Goal: Find specific page/section: Find specific page/section

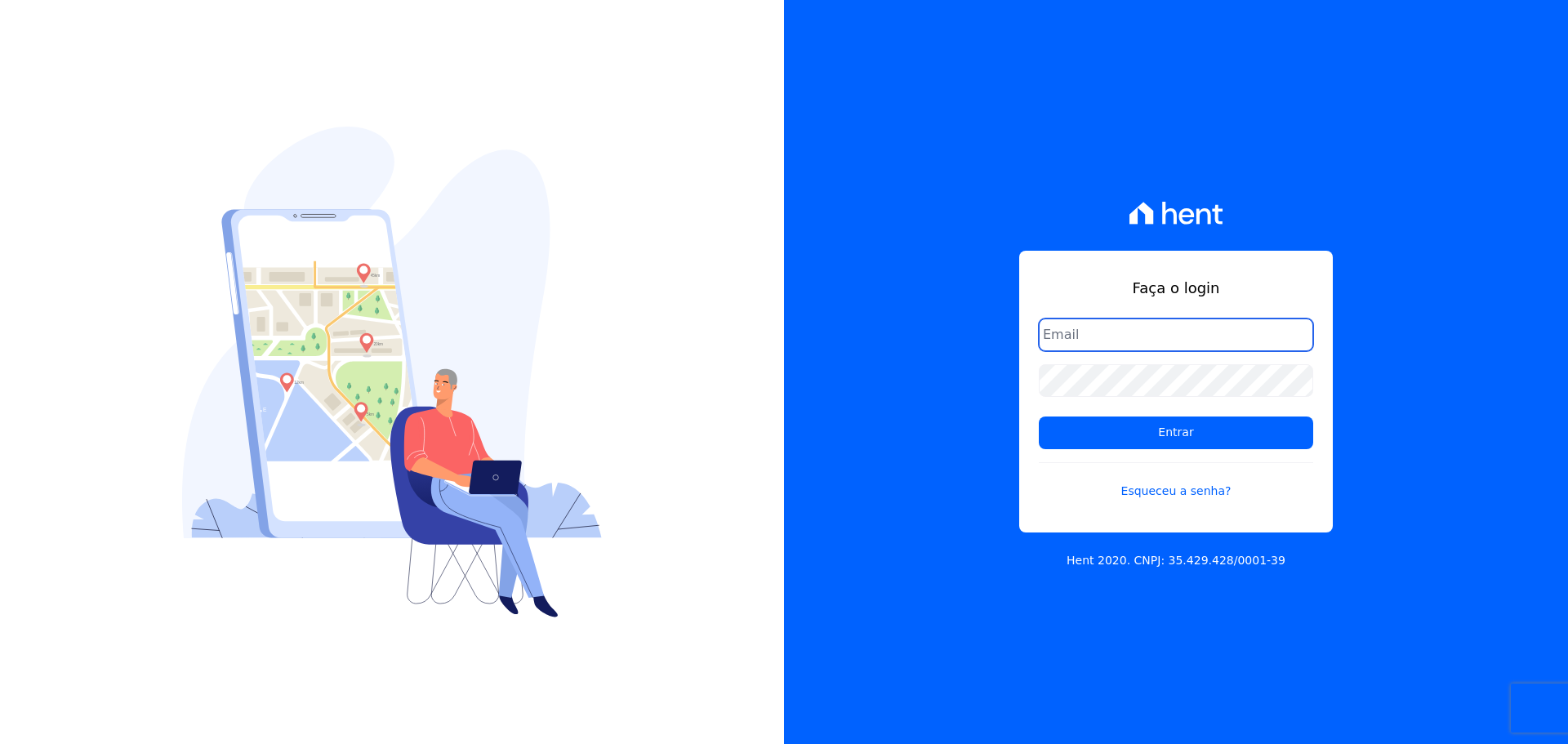
click at [1073, 328] on input "email" at bounding box center [1176, 335] width 274 height 33
type input "[PERSON_NAME][EMAIL_ADDRESS][DOMAIN_NAME]"
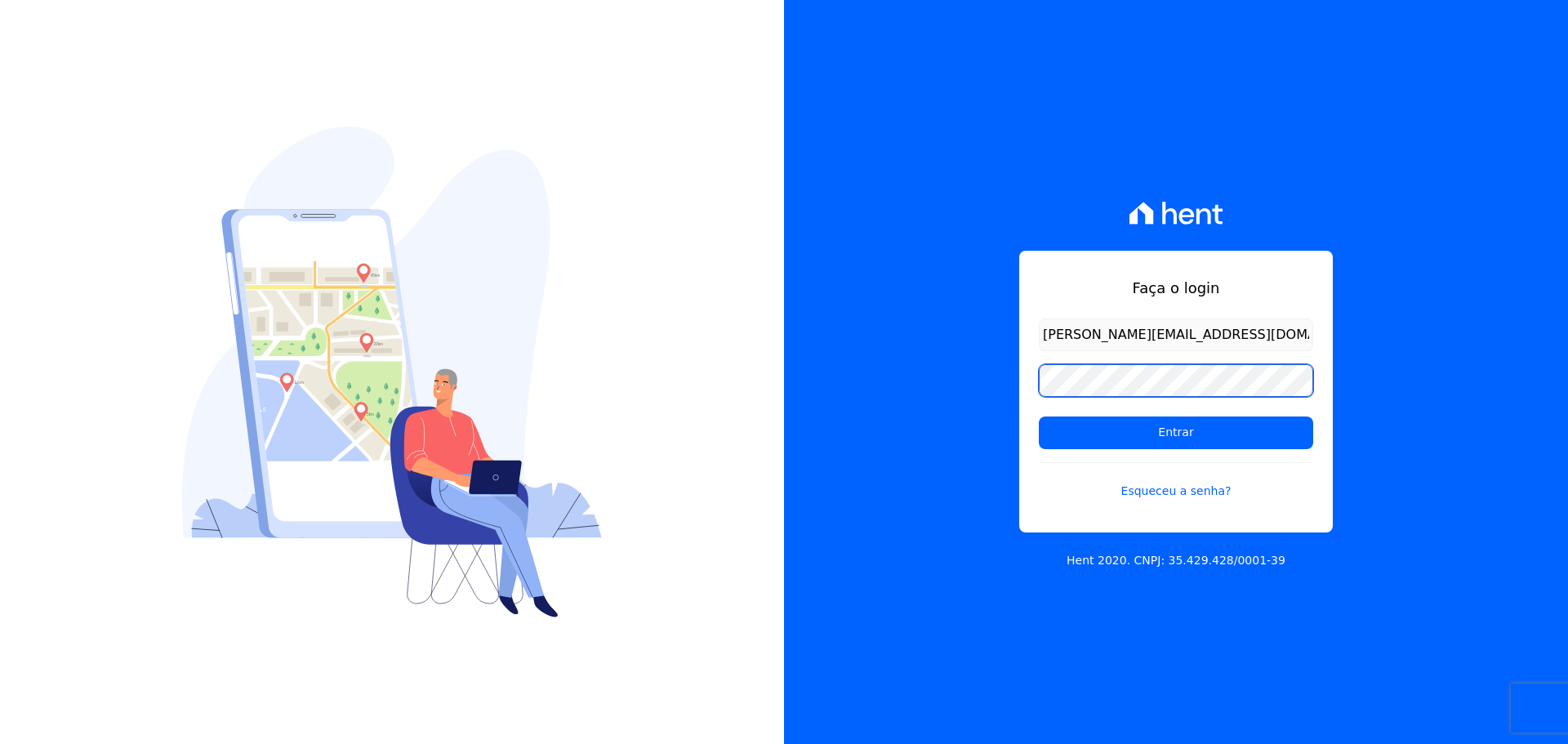
click at [1038, 416] on input "Entrar" at bounding box center [1176, 433] width 274 height 33
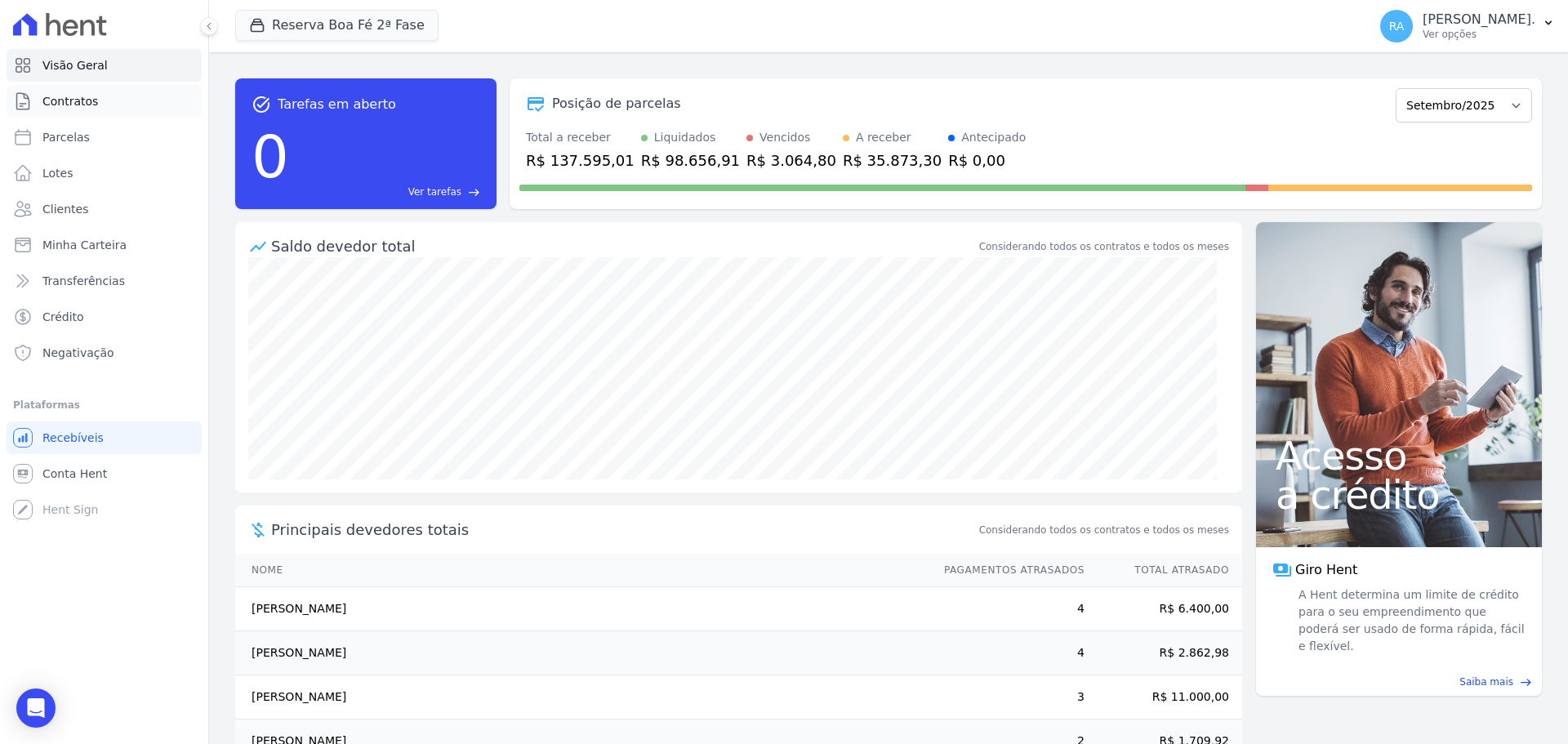
click at [63, 101] on span "Contratos" at bounding box center [71, 101] width 56 height 16
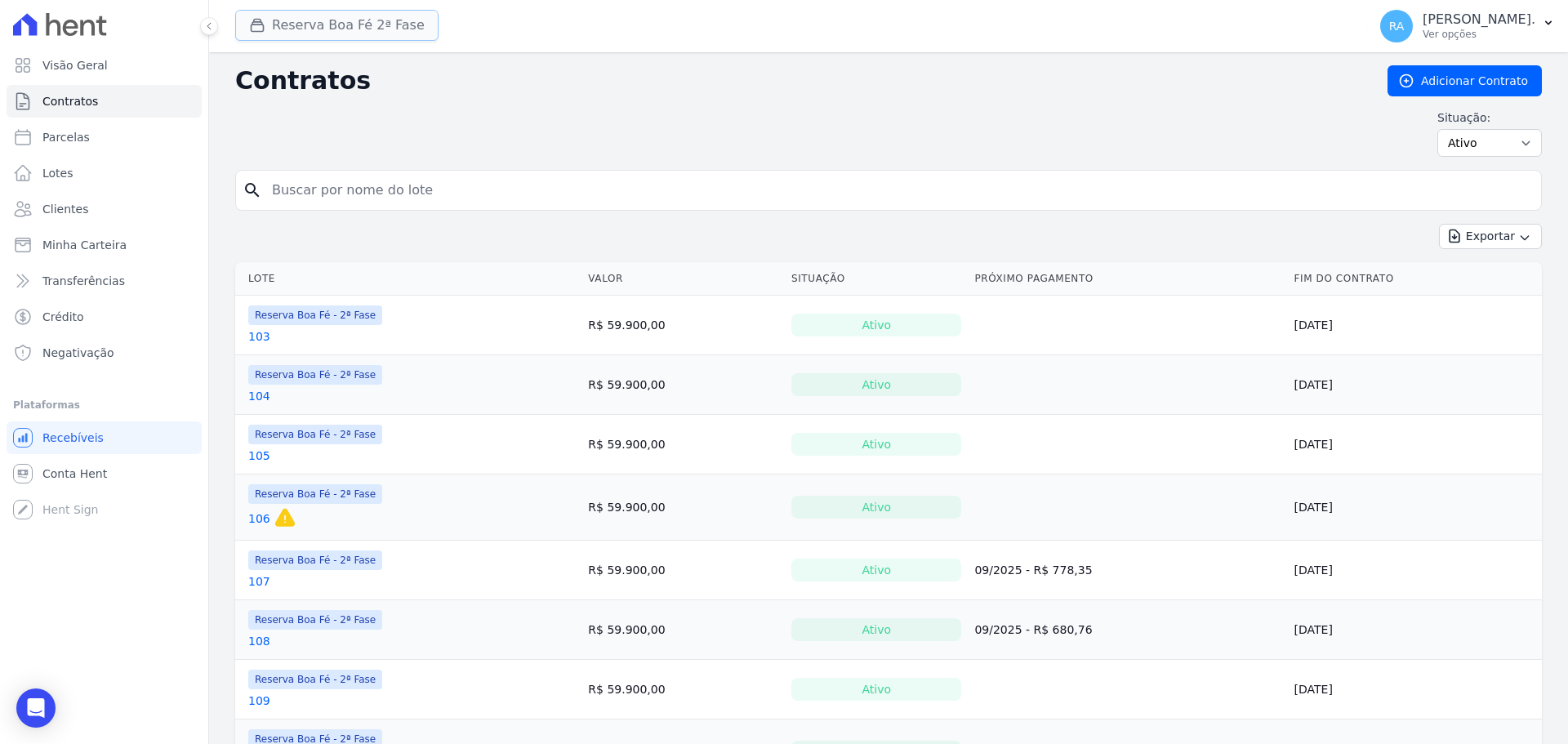
click at [365, 27] on button "Reserva Boa Fé 2ª Fase" at bounding box center [337, 25] width 204 height 31
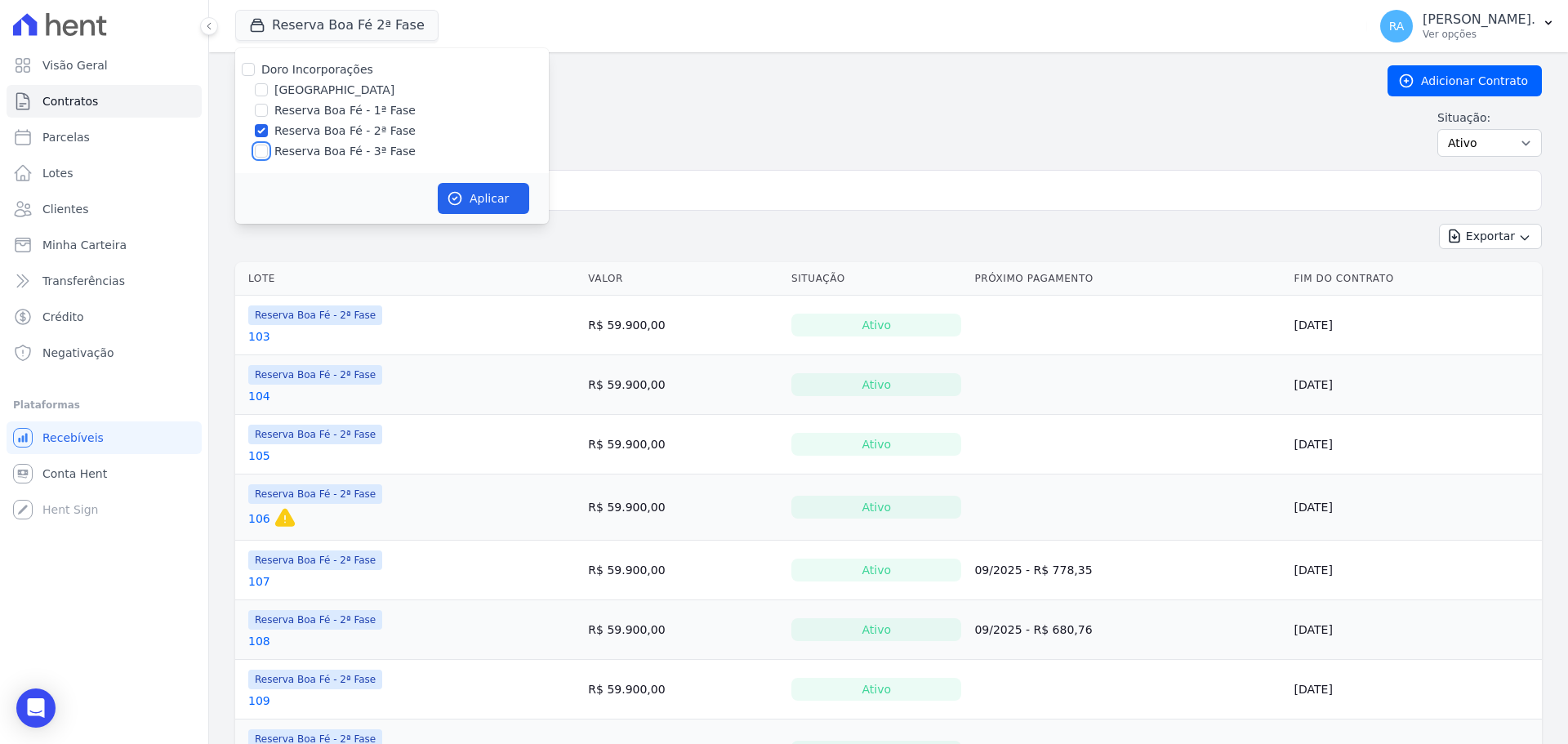
click at [261, 154] on input "Reserva Boa Fé - 3ª Fase" at bounding box center [261, 151] width 13 height 13
checkbox input "true"
click at [476, 198] on button "Aplicar" at bounding box center [483, 199] width 91 height 31
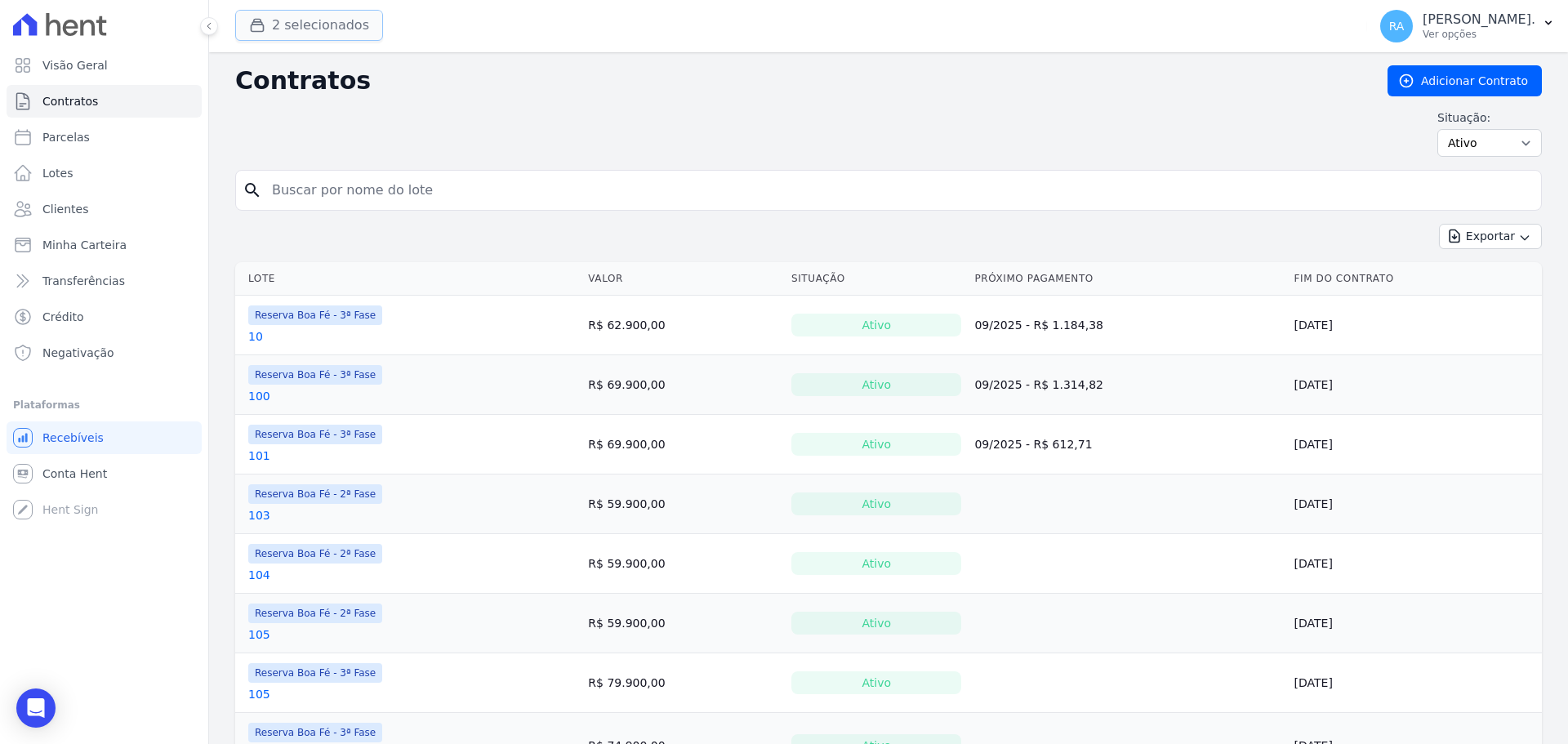
click at [348, 24] on button "2 selecionados" at bounding box center [309, 25] width 148 height 31
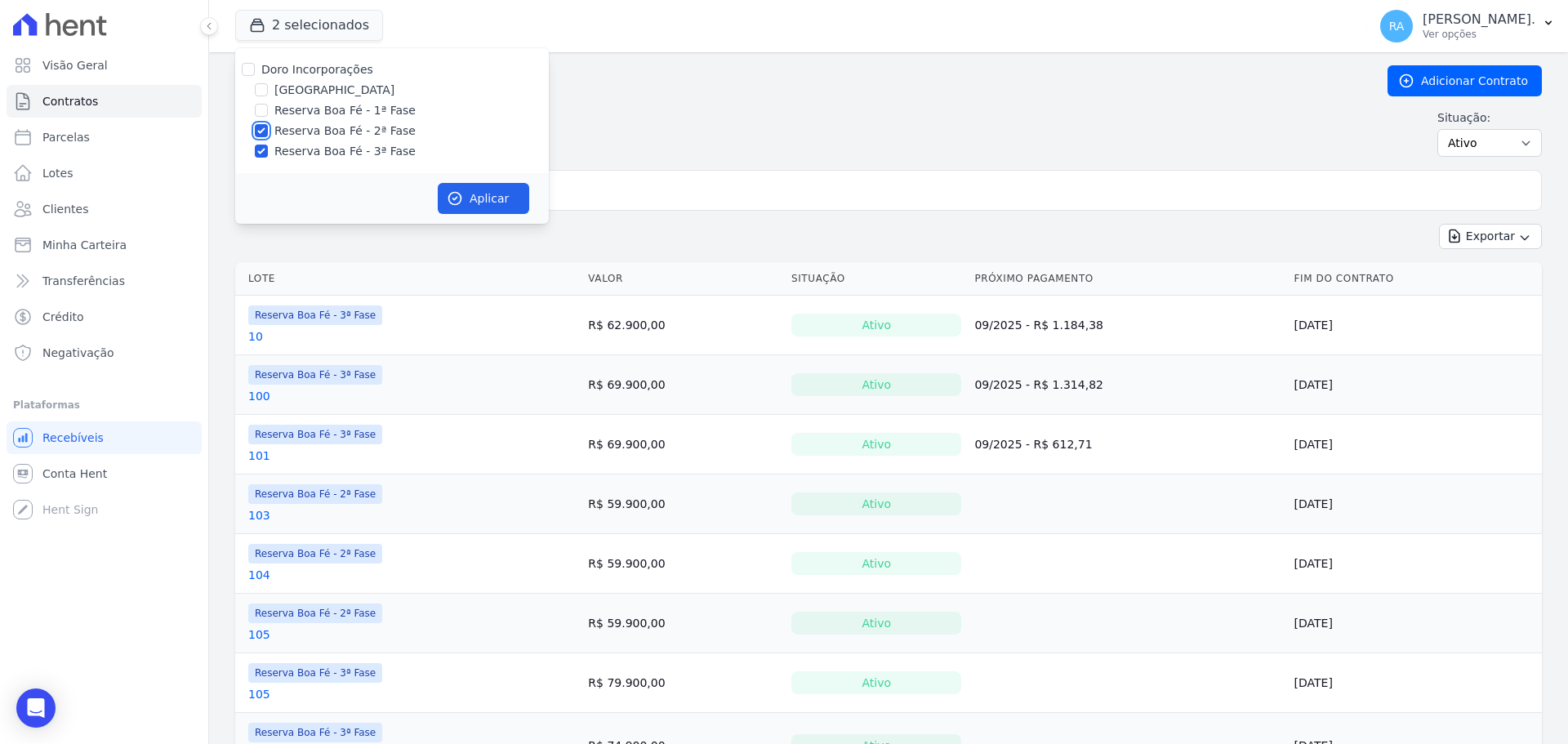
click at [258, 131] on input "Reserva Boa Fé - 2ª Fase" at bounding box center [261, 131] width 13 height 13
checkbox input "false"
click at [465, 193] on button "Aplicar" at bounding box center [483, 199] width 91 height 31
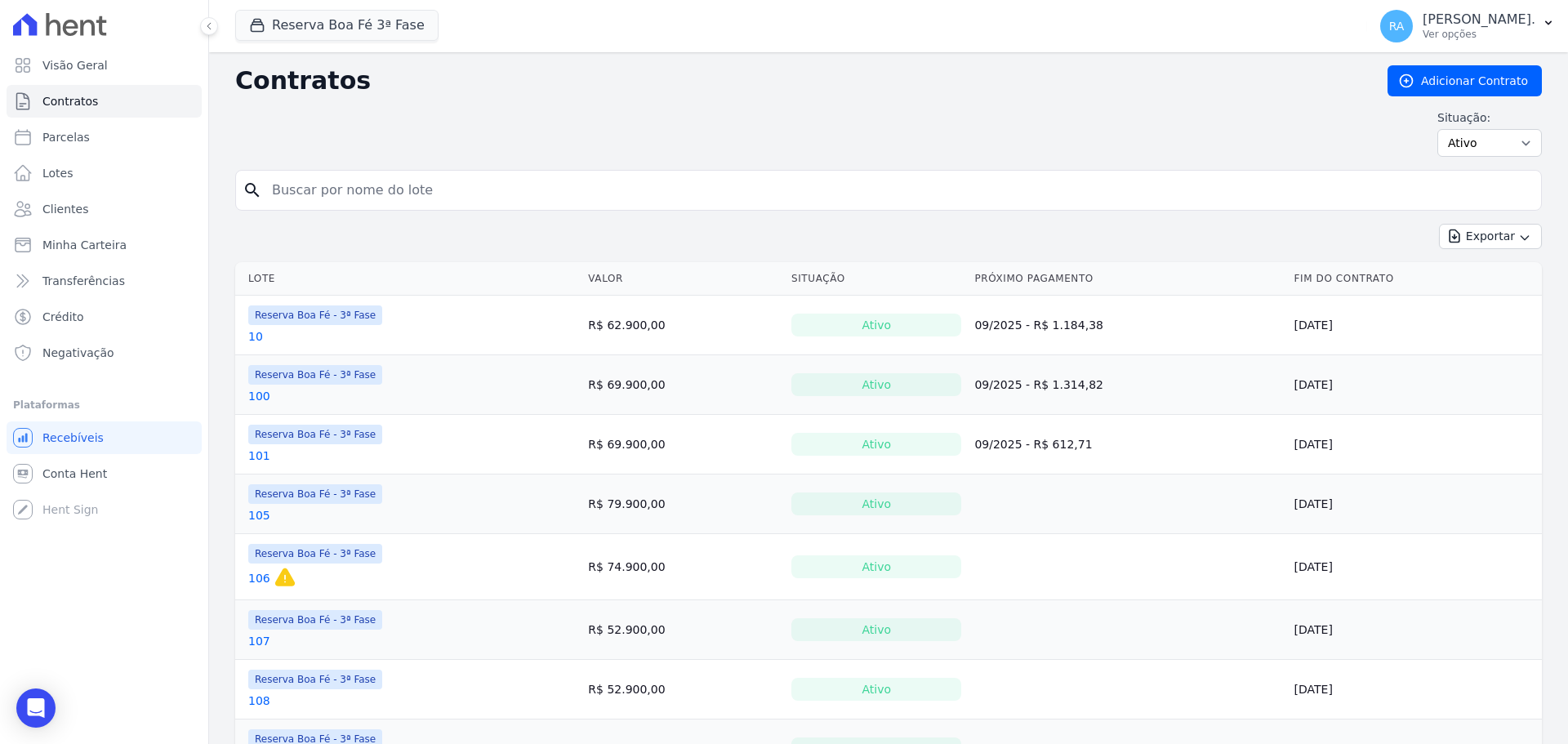
click at [384, 187] on input "search" at bounding box center [898, 191] width 1272 height 33
type input "11"
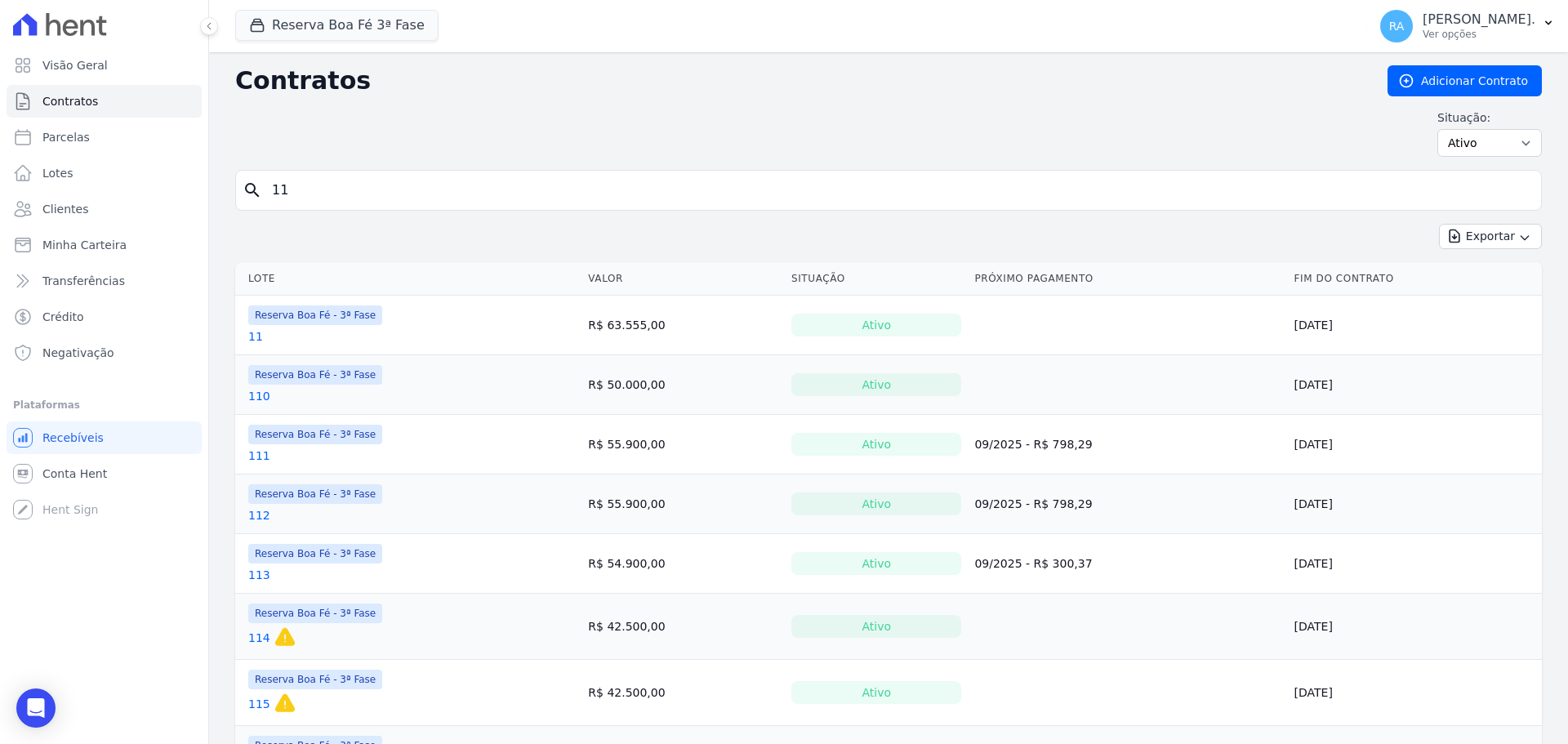
click at [253, 336] on link "11" at bounding box center [255, 337] width 15 height 16
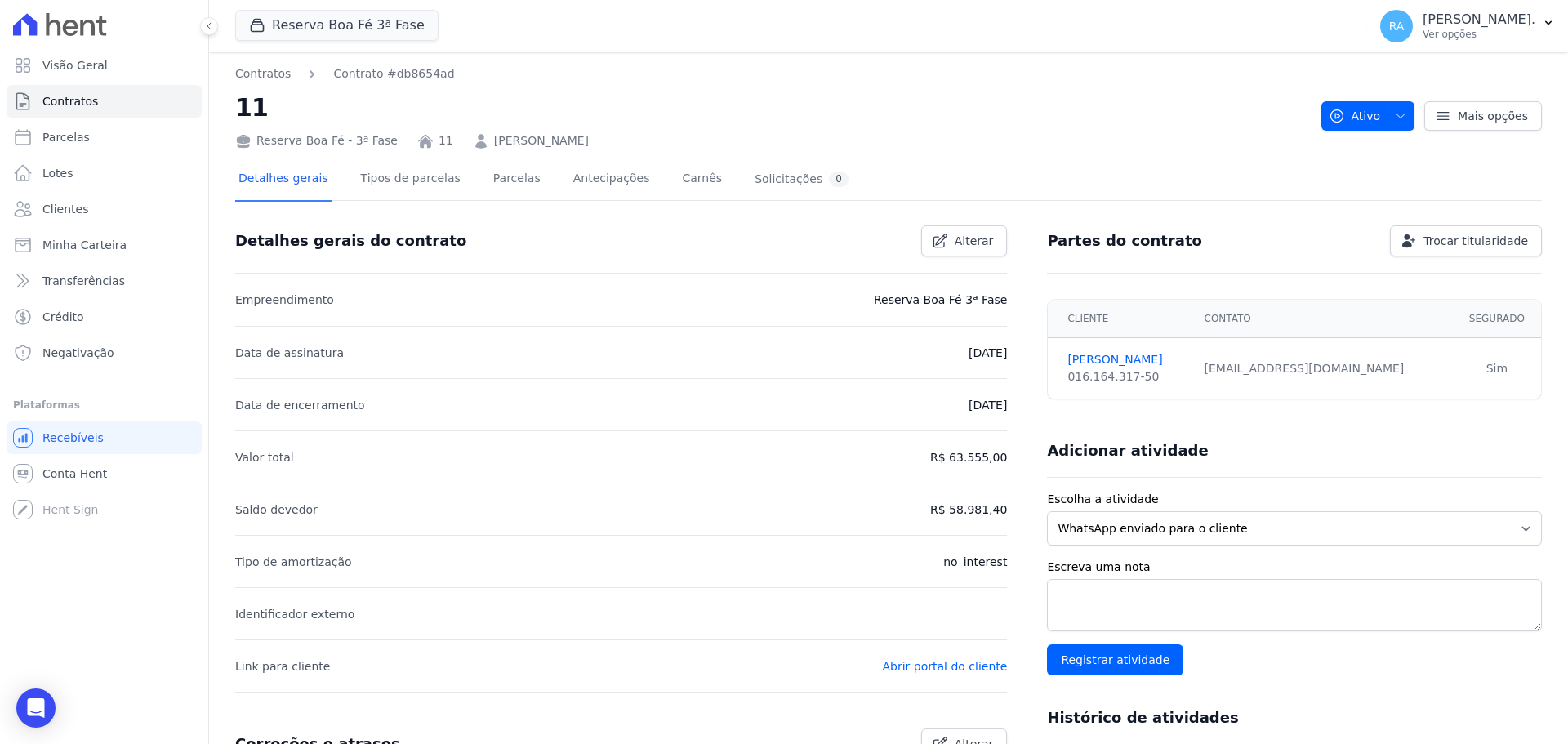
drag, startPoint x: 470, startPoint y: 142, endPoint x: 611, endPoint y: 143, distance: 141.0
click at [611, 143] on div "Reserva Boa Fé - 3ª Fase 11 EULALIA PINTO RIBEIRO" at bounding box center [771, 137] width 1073 height 24
copy link "EULALIA PINTO RIBEIRO"
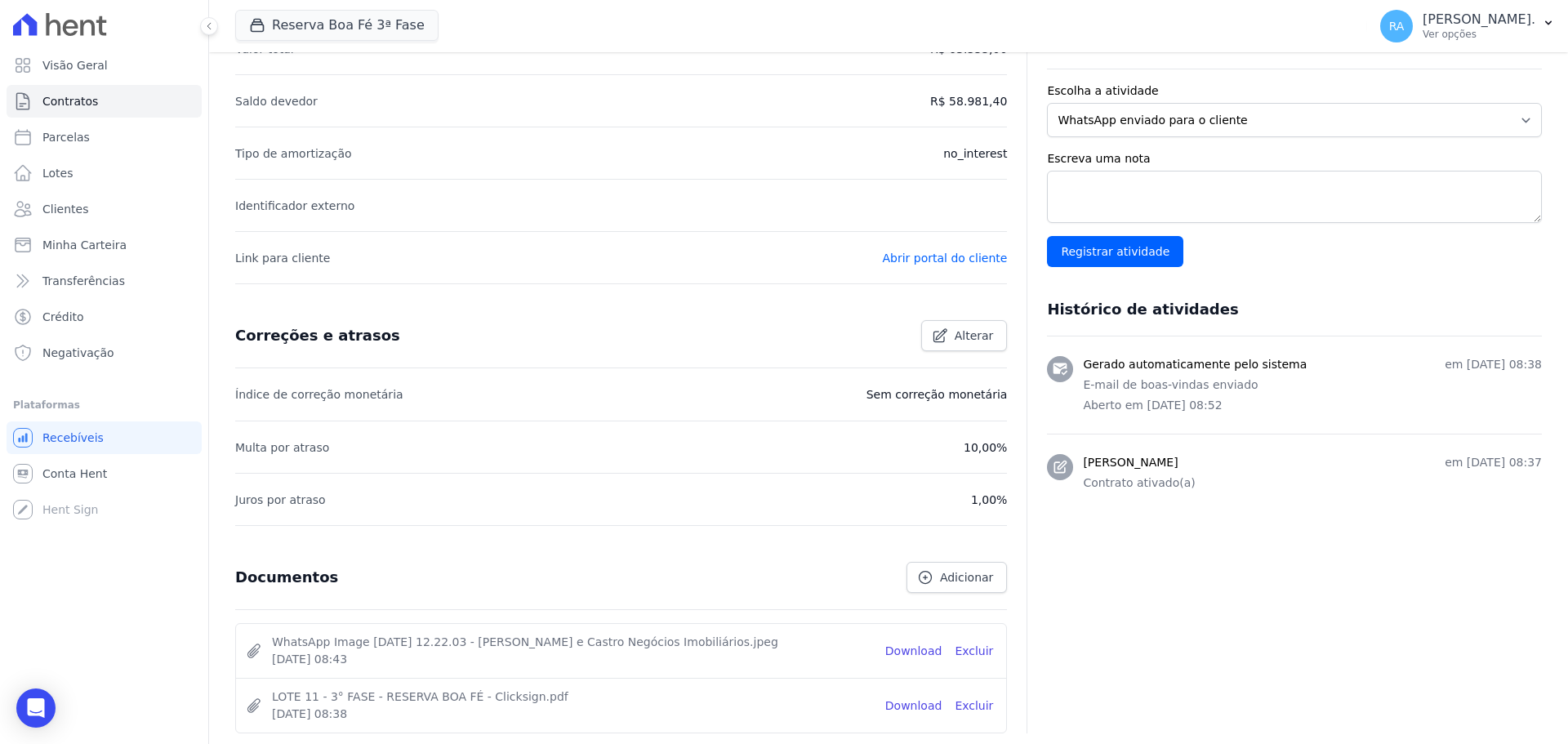
scroll to position [516, 0]
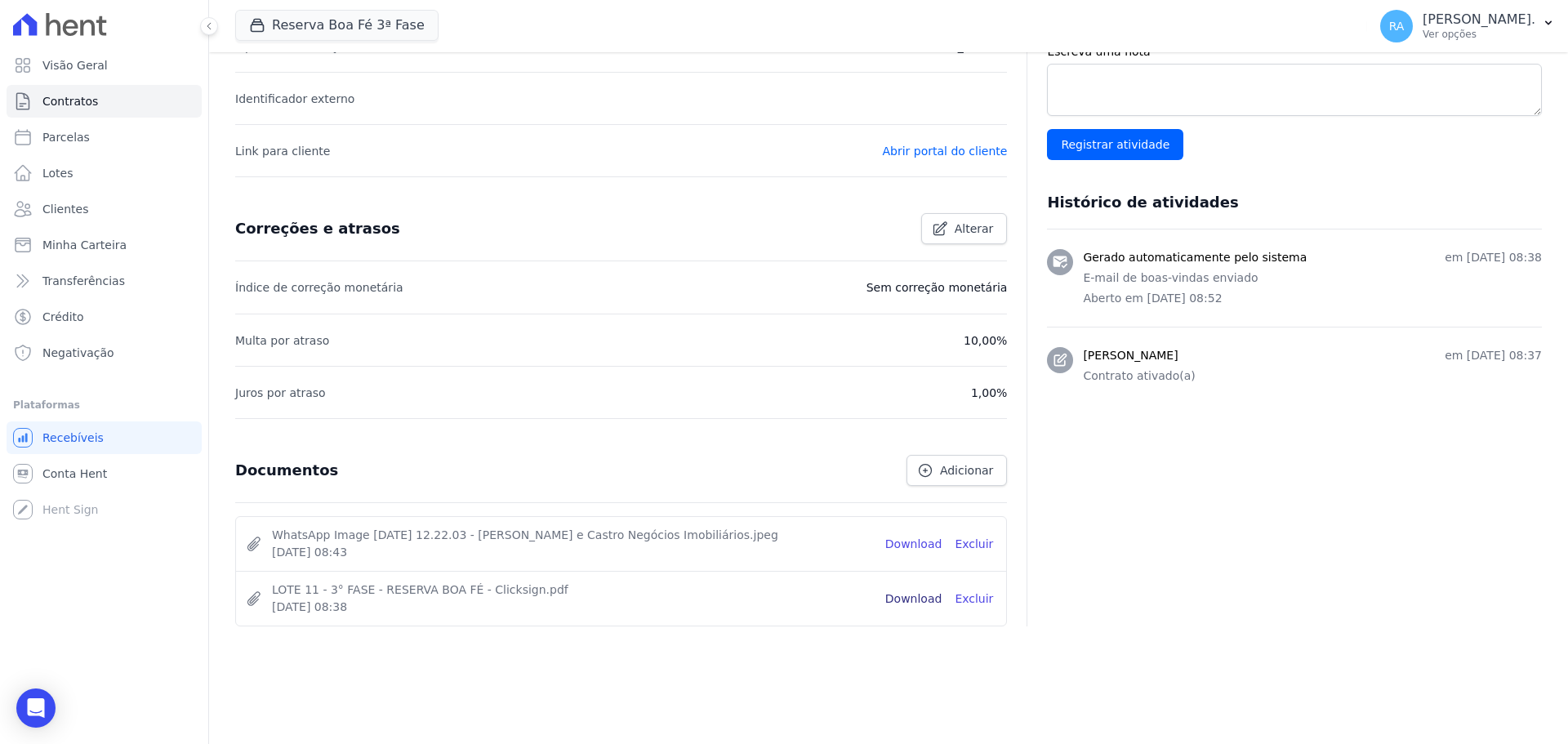
click at [916, 597] on link "Download" at bounding box center [914, 599] width 57 height 17
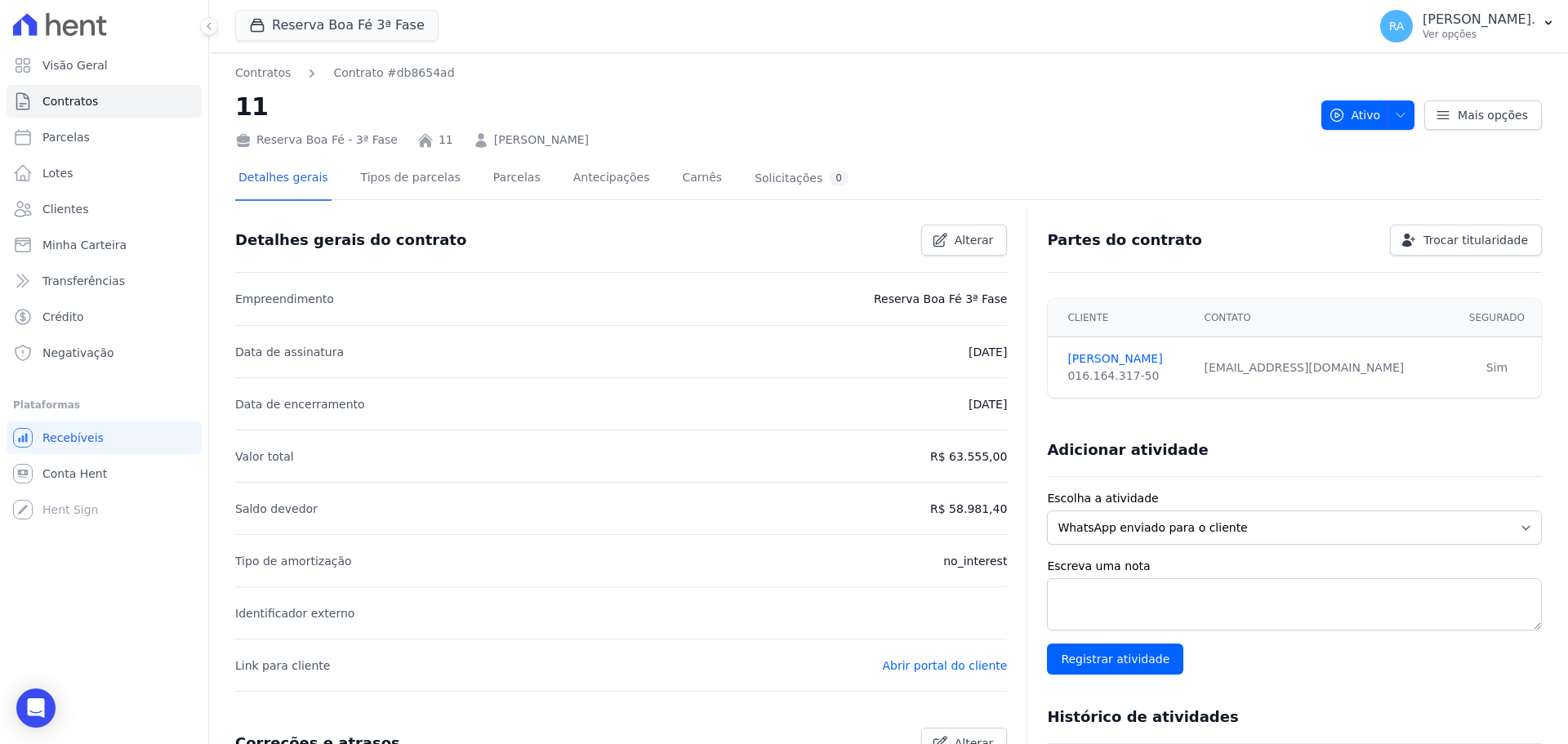
scroll to position [0, 0]
drag, startPoint x: 1131, startPoint y: 380, endPoint x: 1060, endPoint y: 386, distance: 71.3
click at [1060, 386] on td "EULALIA RIBEIRO 016.164.317-50" at bounding box center [1121, 369] width 146 height 62
copy div "016.164.317-50"
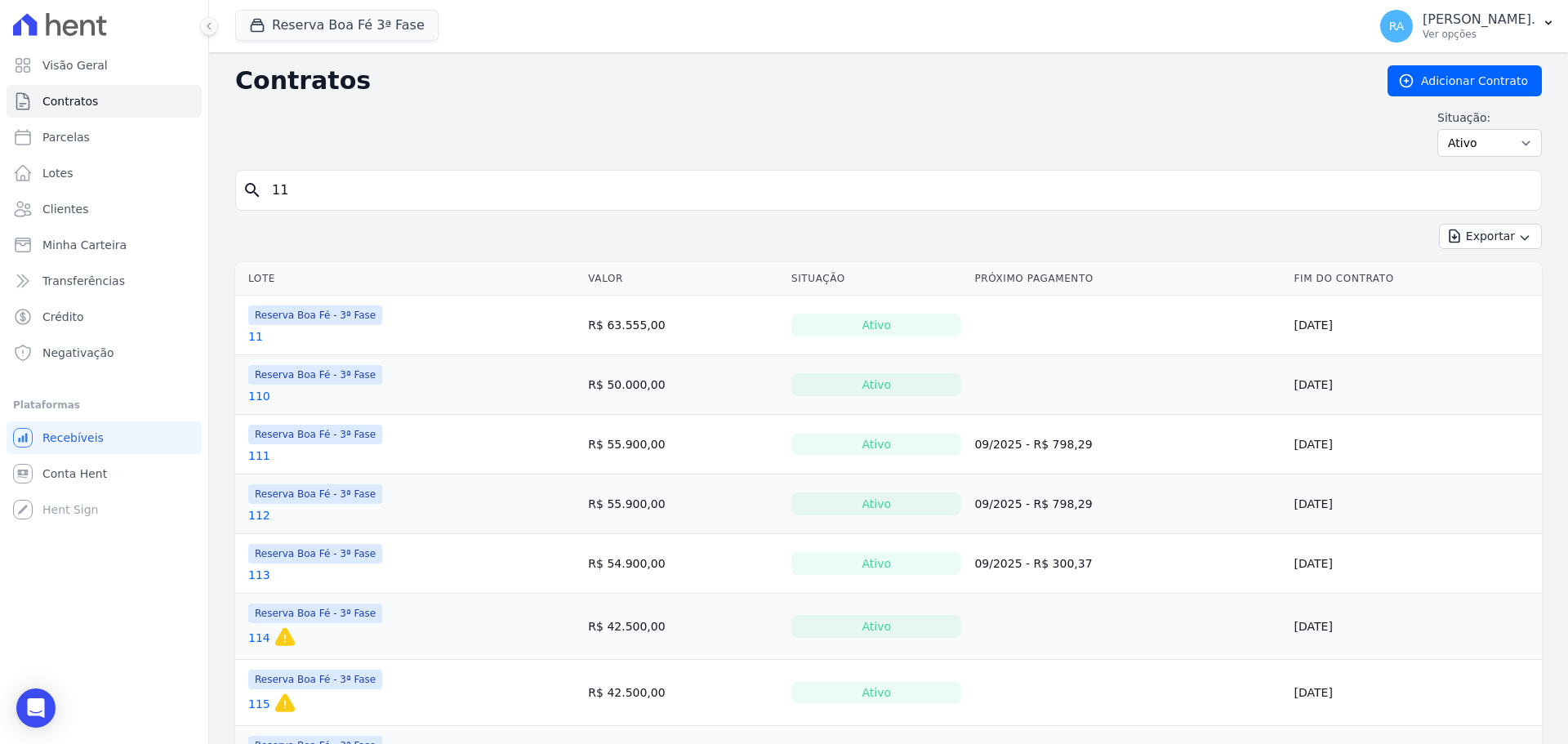
drag, startPoint x: 311, startPoint y: 193, endPoint x: 259, endPoint y: 195, distance: 52.0
click at [259, 195] on div "search 11" at bounding box center [887, 191] width 1306 height 41
type input "144"
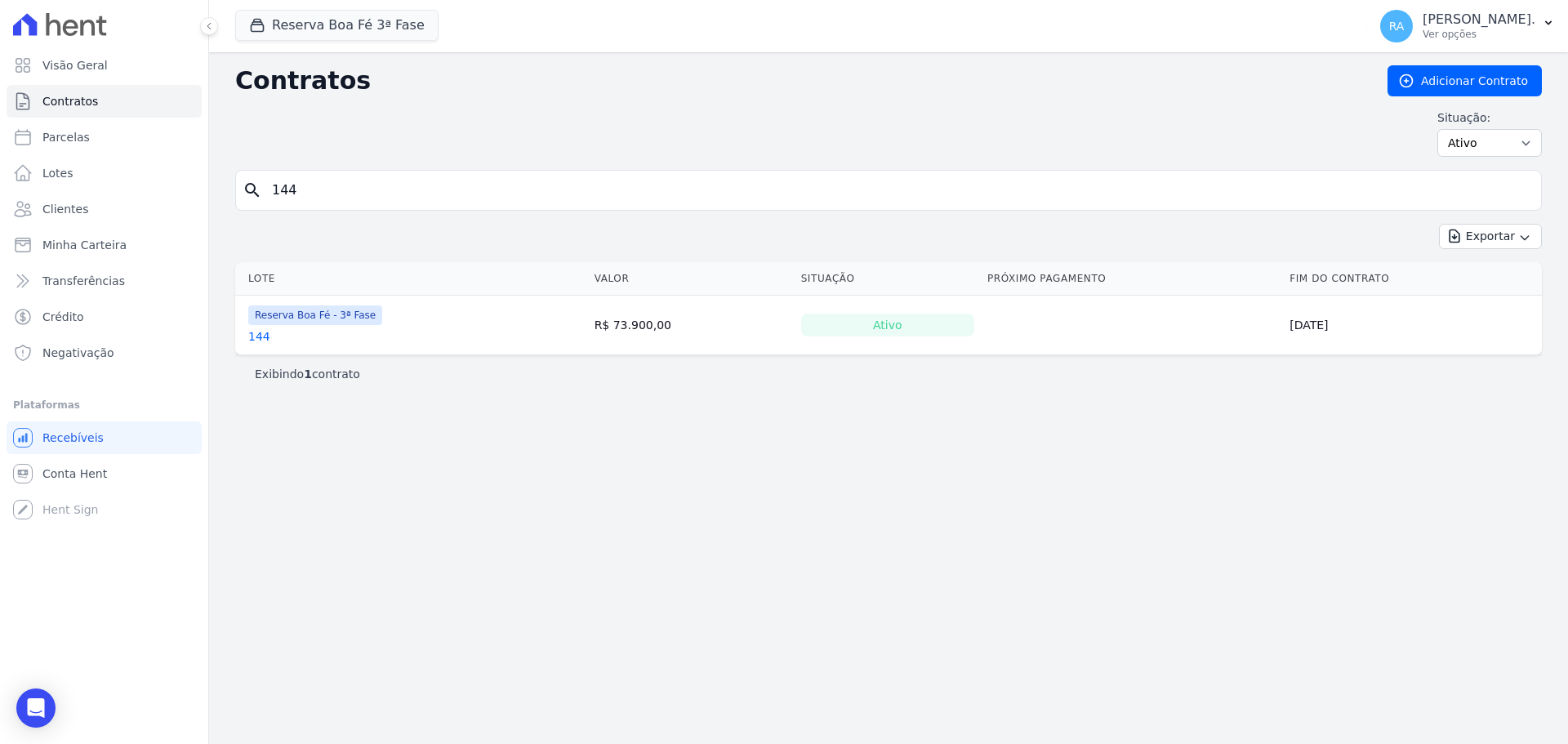
click at [255, 333] on link "144" at bounding box center [259, 337] width 22 height 16
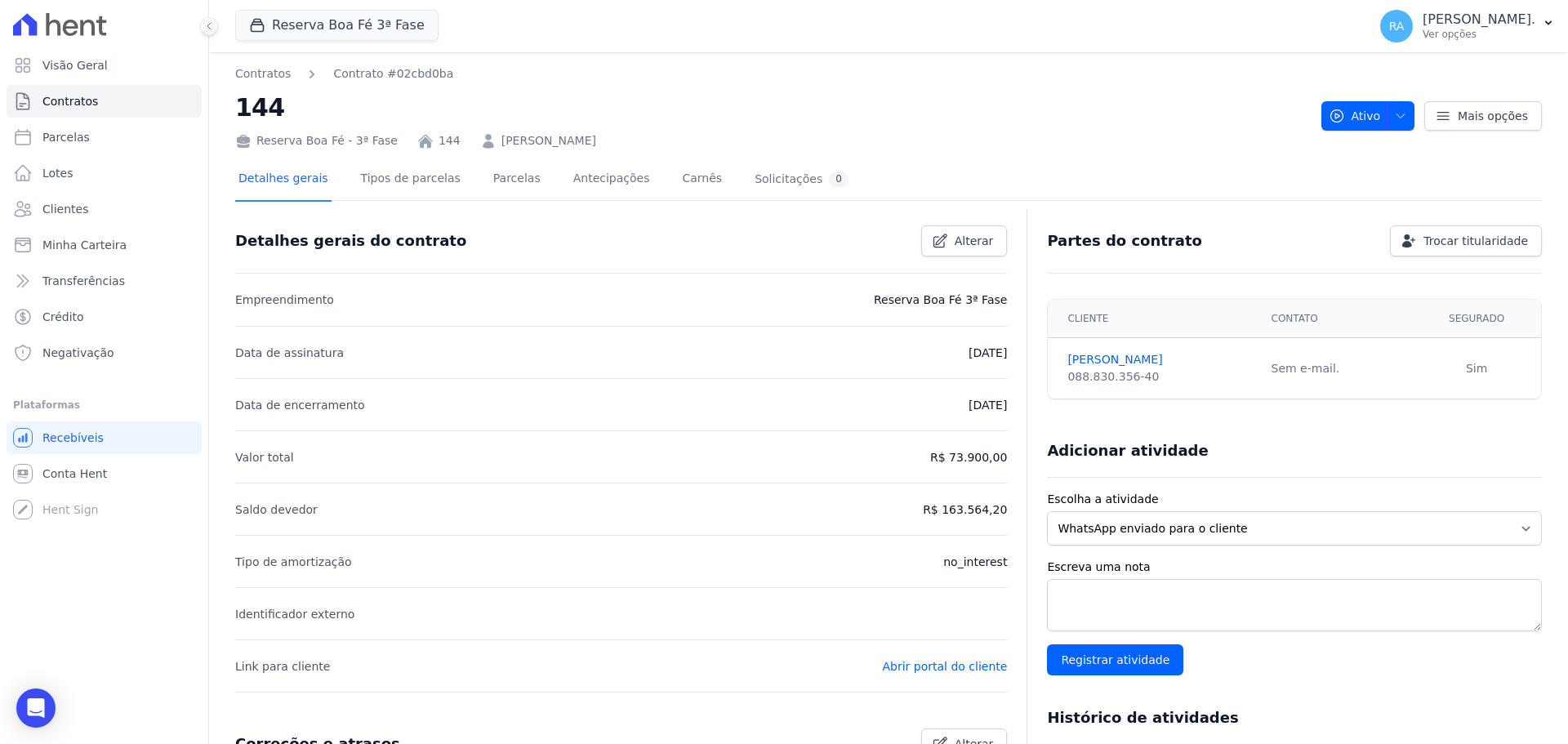
drag, startPoint x: 633, startPoint y: 142, endPoint x: 480, endPoint y: 138, distance: 153.1
click at [465, 143] on div "Reserva Boa Fé - 3ª Fase 144 ADANS DE SOUZA PACHECO" at bounding box center [771, 137] width 1073 height 24
copy link "ADANS DE SOUZA PACHECO"
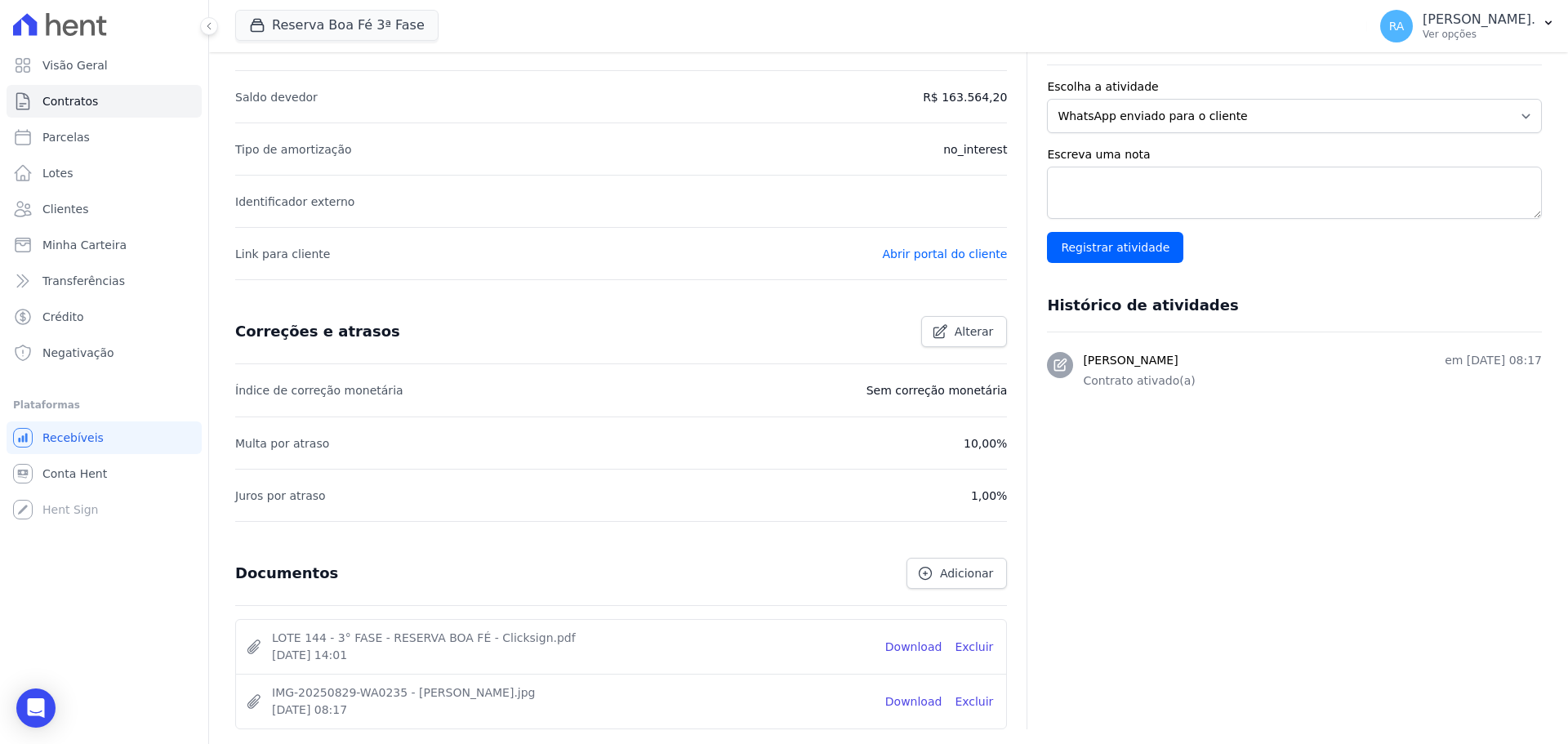
scroll to position [516, 0]
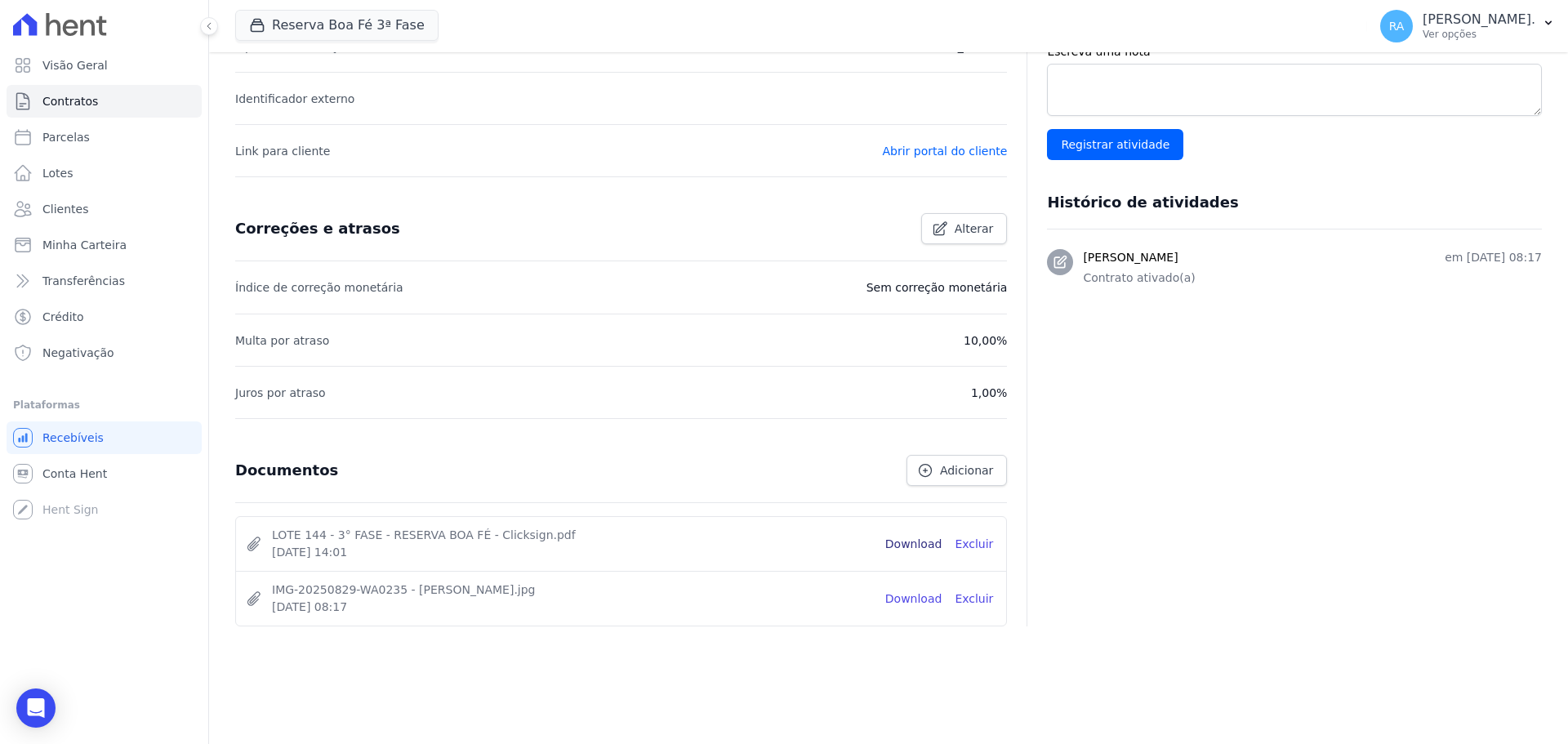
click at [915, 544] on link "Download" at bounding box center [914, 544] width 57 height 17
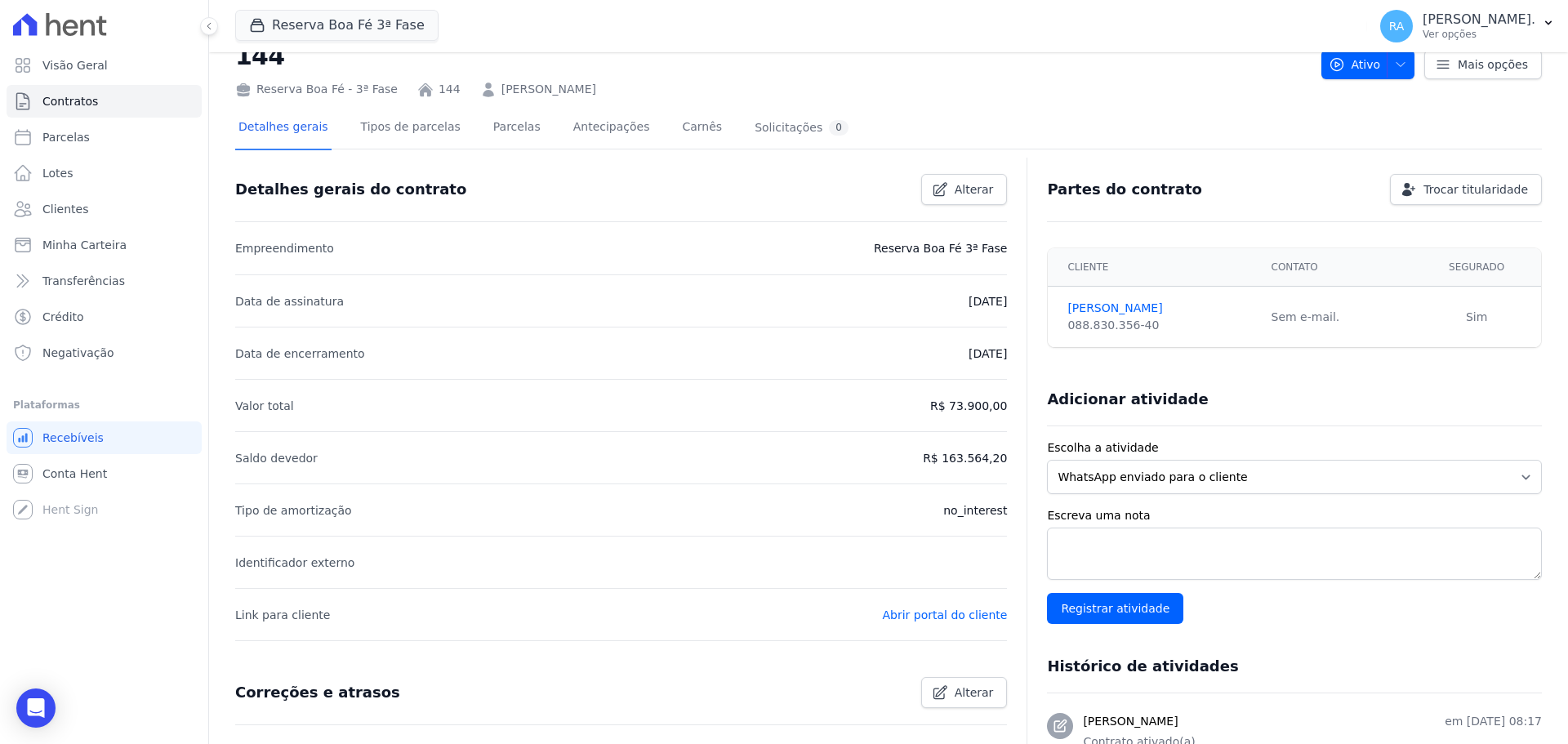
scroll to position [0, 0]
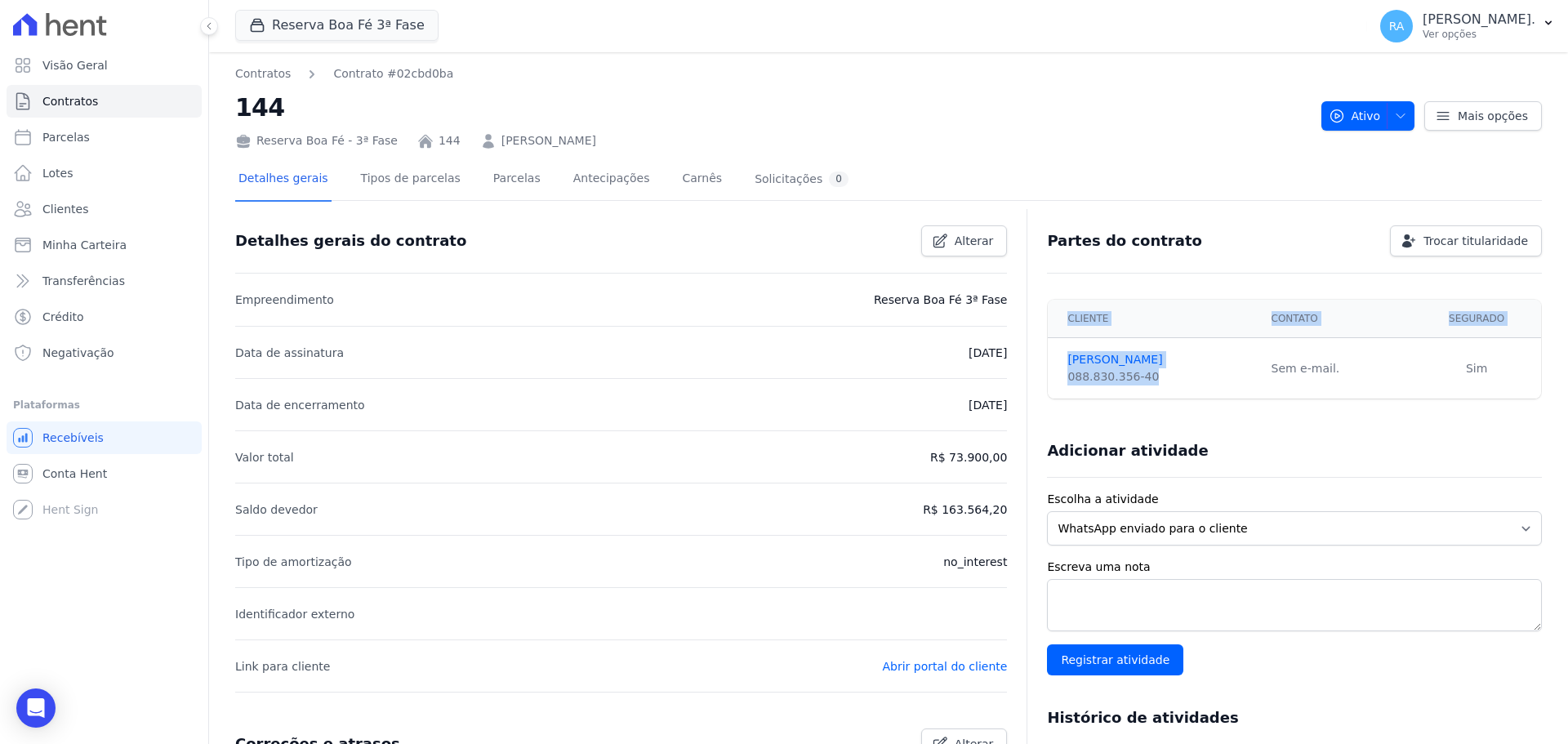
drag, startPoint x: 1137, startPoint y: 379, endPoint x: 1042, endPoint y: 379, distance: 95.0
click at [1048, 379] on td "ADANS PACHECO 088.830.356-40" at bounding box center [1154, 369] width 213 height 62
copy div "088.830.356-40"
